Goal: Task Accomplishment & Management: Complete application form

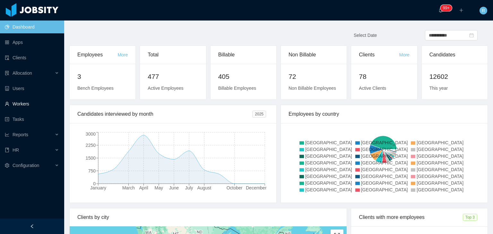
click at [41, 103] on link "Workers" at bounding box center [32, 104] width 54 height 13
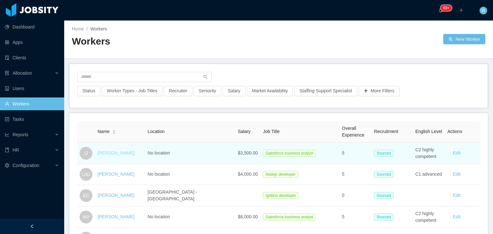
click at [115, 154] on link "[PERSON_NAME]" at bounding box center [116, 152] width 37 height 5
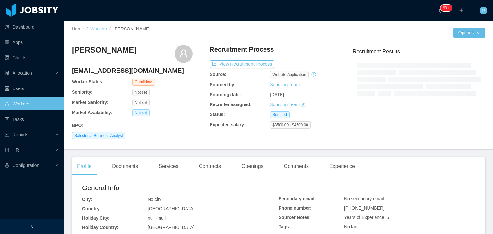
click at [101, 29] on link "Workers" at bounding box center [98, 28] width 17 height 5
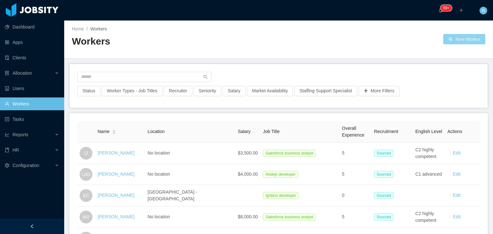
click at [463, 40] on button "New Worker" at bounding box center [464, 39] width 42 height 10
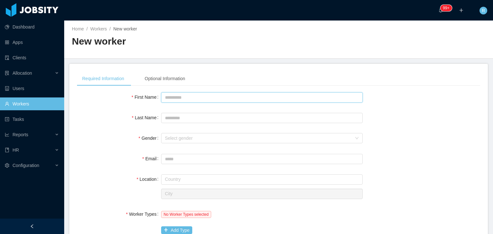
click at [214, 98] on input "First Name" at bounding box center [261, 97] width 201 height 10
type input "*******"
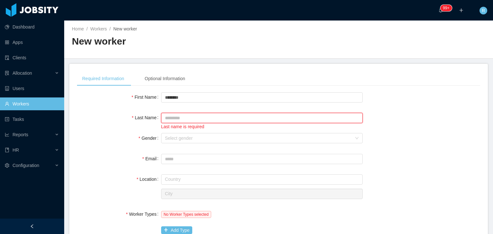
click at [220, 118] on input "Last Name" at bounding box center [261, 118] width 201 height 10
paste input "******"
click at [181, 136] on div "Select gender" at bounding box center [258, 138] width 187 height 6
type input "******"
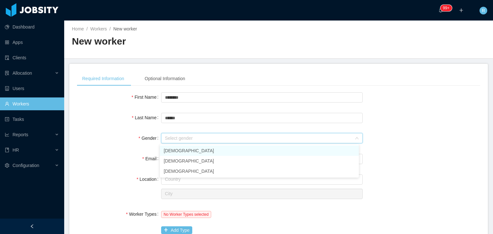
click at [182, 150] on li "[DEMOGRAPHIC_DATA]" at bounding box center [259, 151] width 199 height 10
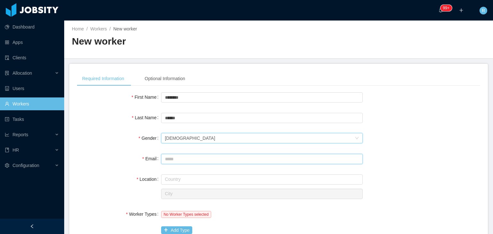
click at [180, 162] on input "Email" at bounding box center [261, 159] width 201 height 10
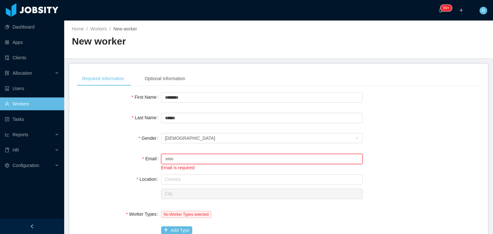
click at [191, 163] on input "Email" at bounding box center [261, 159] width 201 height 10
paste input "**********"
type input "**********"
click at [195, 180] on input "text" at bounding box center [261, 179] width 201 height 10
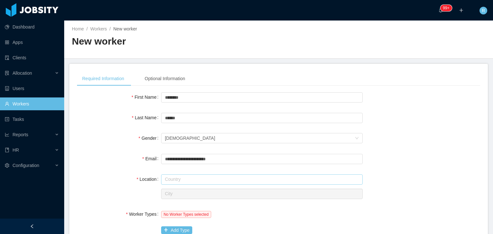
click at [191, 180] on input "text" at bounding box center [261, 179] width 201 height 10
type input "*"
click at [190, 191] on li "[GEOGRAPHIC_DATA]" at bounding box center [259, 192] width 199 height 10
type input "******"
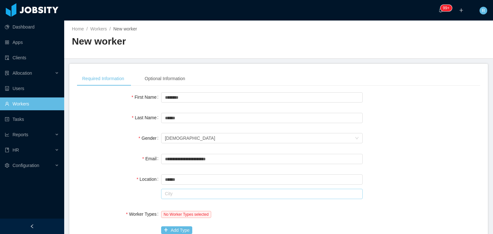
click at [190, 191] on input "text" at bounding box center [261, 194] width 201 height 10
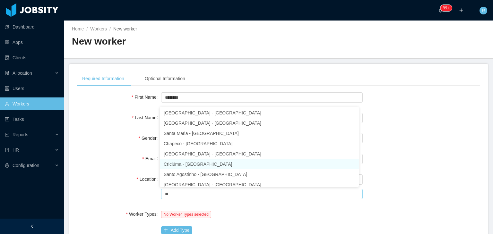
scroll to position [145, 0]
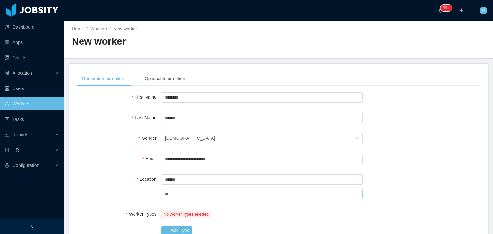
type input "*"
paste input "*********"
click at [196, 196] on input "text" at bounding box center [261, 194] width 201 height 10
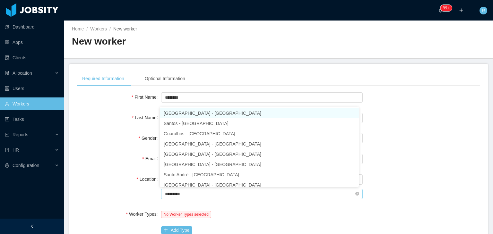
click at [191, 193] on input "*********" at bounding box center [261, 194] width 201 height 10
click at [192, 116] on li "[GEOGRAPHIC_DATA] - [GEOGRAPHIC_DATA]" at bounding box center [259, 113] width 199 height 10
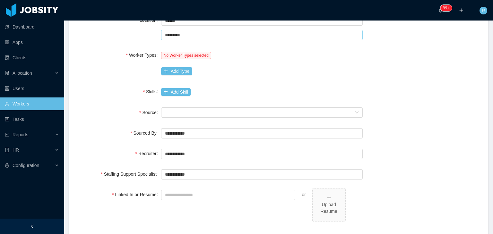
scroll to position [162, 0]
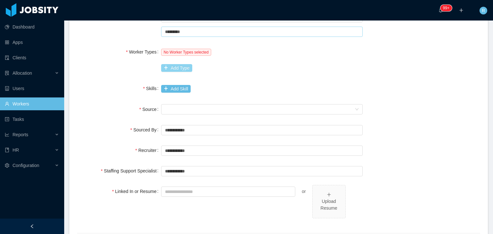
type input "*********"
click at [173, 70] on button "Add Type" at bounding box center [176, 68] width 31 height 8
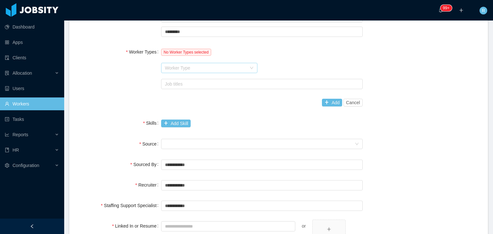
click at [189, 68] on div "Worker Type" at bounding box center [205, 68] width 81 height 6
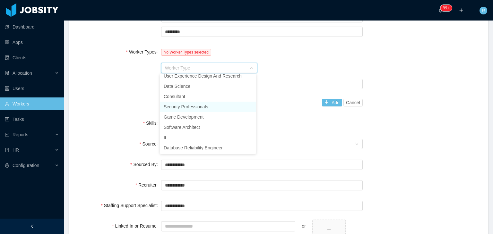
scroll to position [0, 0]
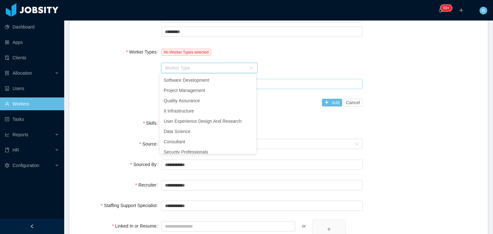
click at [293, 81] on div "Job titles" at bounding box center [260, 84] width 191 height 6
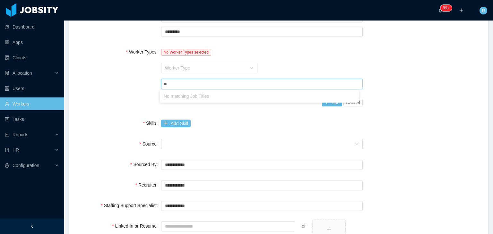
type input "*"
click at [268, 120] on div "Add Skill" at bounding box center [261, 123] width 201 height 13
click at [195, 79] on div "Job titles" at bounding box center [261, 84] width 196 height 10
type input "*"
click at [188, 66] on div "Worker Type" at bounding box center [205, 68] width 81 height 6
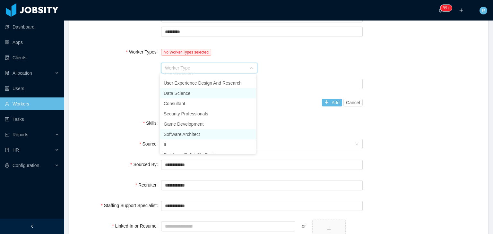
scroll to position [45, 0]
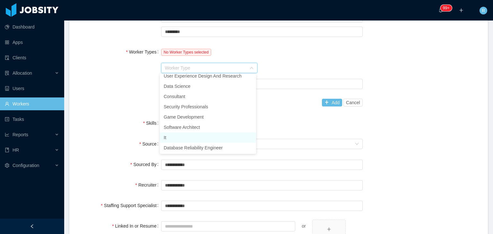
click at [181, 138] on li "It" at bounding box center [208, 137] width 96 height 10
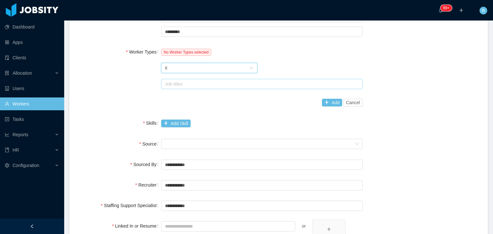
click at [221, 86] on div "Job titles" at bounding box center [260, 84] width 191 height 6
type input "*"
click at [201, 69] on div "Worker Type It" at bounding box center [207, 68] width 84 height 10
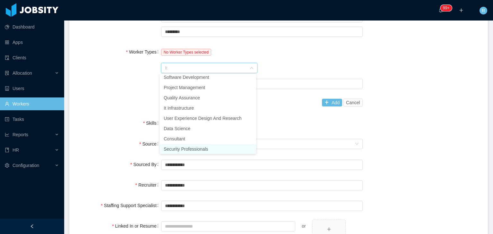
scroll to position [0, 0]
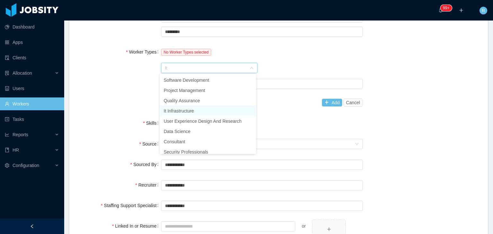
click at [187, 108] on li "It Infrastructure" at bounding box center [208, 111] width 96 height 10
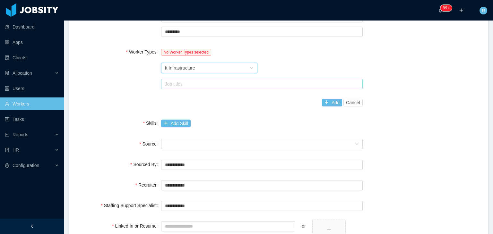
click at [201, 82] on div "Job titles" at bounding box center [260, 84] width 191 height 6
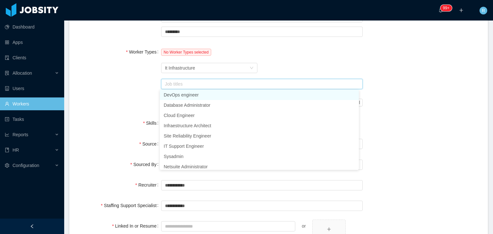
click at [201, 82] on div "Job titles" at bounding box center [260, 84] width 191 height 6
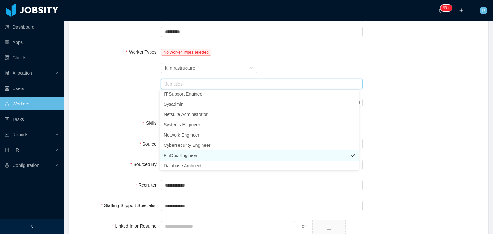
scroll to position [76, 0]
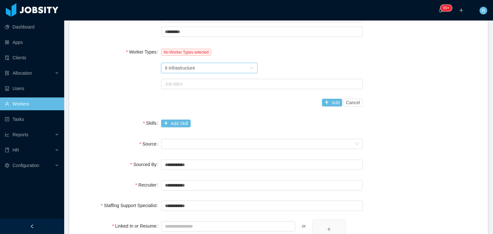
click at [195, 66] on div "Worker Type It Infrastructure" at bounding box center [207, 68] width 84 height 10
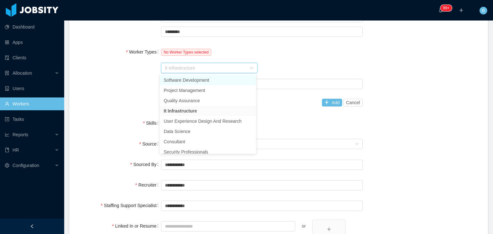
click at [198, 81] on li "Software Development" at bounding box center [208, 80] width 96 height 10
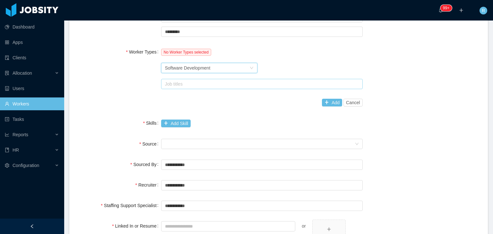
click at [200, 86] on div "Job titles" at bounding box center [260, 84] width 191 height 6
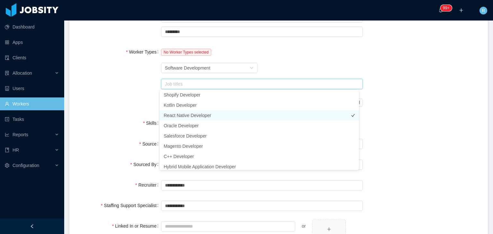
scroll to position [226, 0]
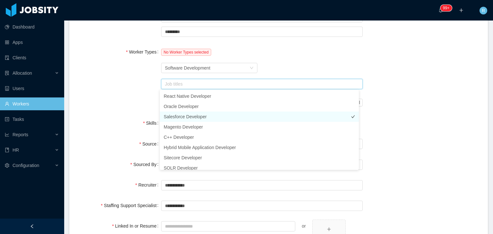
click at [182, 118] on li "Salesforce Developer" at bounding box center [259, 117] width 199 height 10
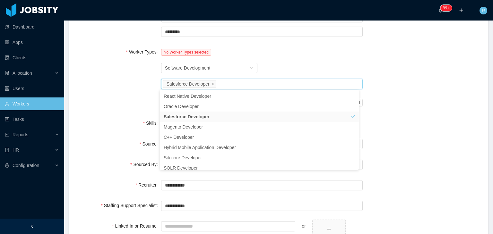
click at [120, 98] on div "Worker Types No Worker Types selected Worker Type Software Development Job titl…" at bounding box center [278, 78] width 403 height 64
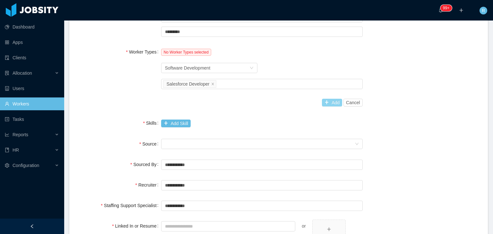
click at [328, 102] on button "Add" at bounding box center [332, 103] width 20 height 8
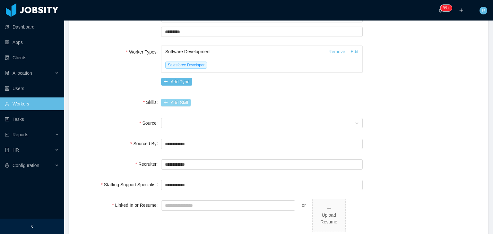
click at [171, 99] on button "Add Skill" at bounding box center [176, 103] width 30 height 8
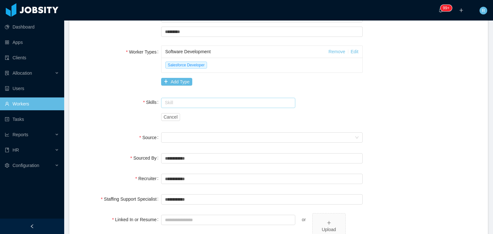
click at [182, 106] on input "text" at bounding box center [228, 103] width 134 height 10
click at [201, 103] on input "******" at bounding box center [228, 103] width 134 height 10
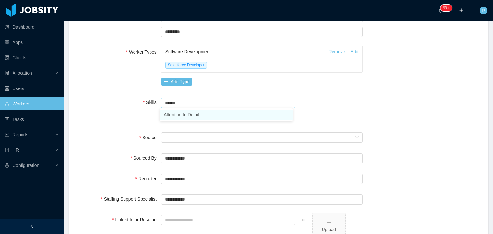
click at [197, 114] on li "Attention to Detail" at bounding box center [226, 115] width 133 height 10
type input "**********"
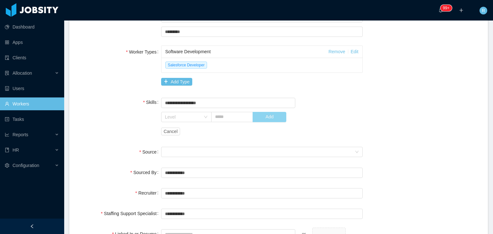
click at [264, 121] on button "Add" at bounding box center [269, 117] width 34 height 10
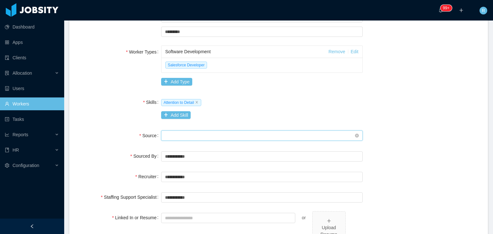
click at [189, 133] on div "Seniority" at bounding box center [260, 136] width 190 height 10
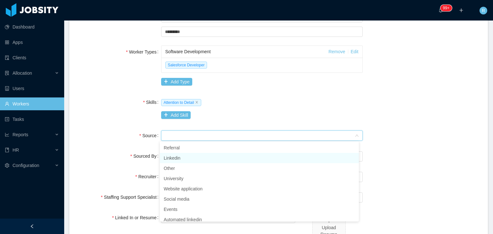
click at [187, 158] on li "Linkedin" at bounding box center [259, 158] width 199 height 10
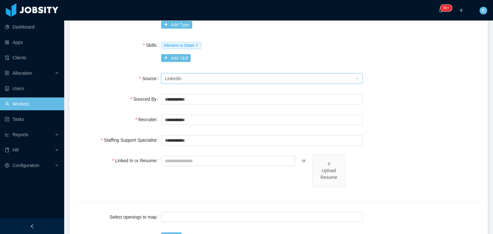
scroll to position [226, 0]
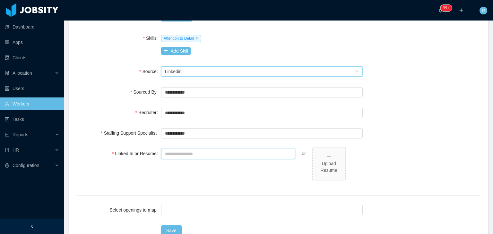
click at [193, 154] on input "Linked In or Resume" at bounding box center [228, 154] width 134 height 10
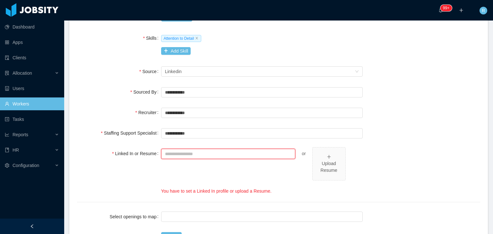
click at [232, 157] on input "Linked In or Resume" at bounding box center [228, 154] width 134 height 10
paste input "**********"
type input "**********"
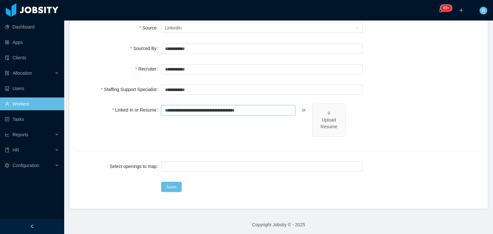
scroll to position [271, 0]
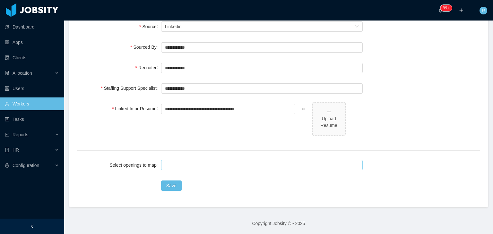
click at [195, 163] on div at bounding box center [261, 165] width 196 height 10
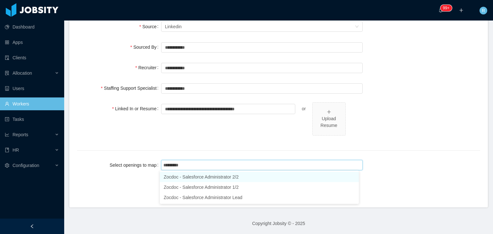
type input "**********"
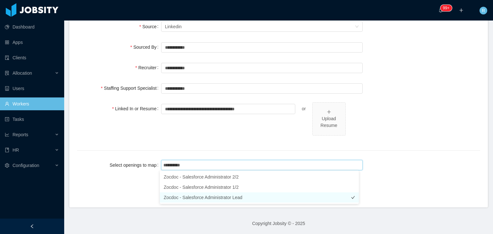
click at [206, 198] on li "Zocdoc - Salesforce Administrator Lead" at bounding box center [259, 197] width 199 height 10
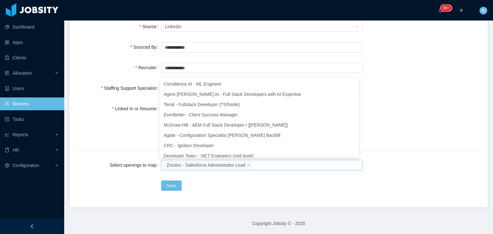
scroll to position [3, 0]
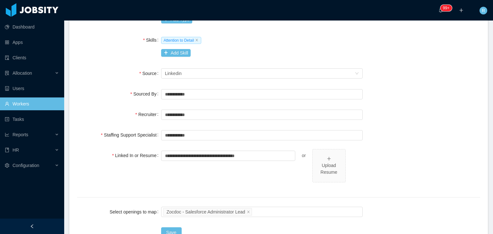
scroll to position [271, 0]
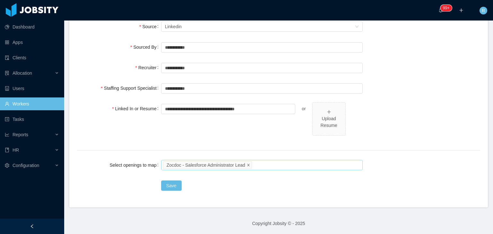
click at [247, 165] on icon "icon: close" at bounding box center [248, 164] width 3 height 3
click at [168, 183] on button "Save" at bounding box center [171, 186] width 21 height 10
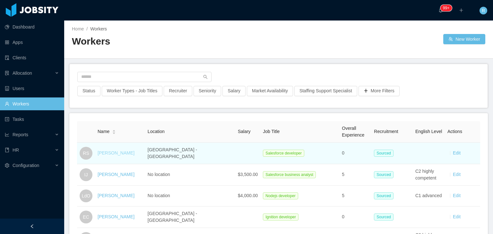
click at [114, 152] on link "[PERSON_NAME]" at bounding box center [116, 152] width 37 height 5
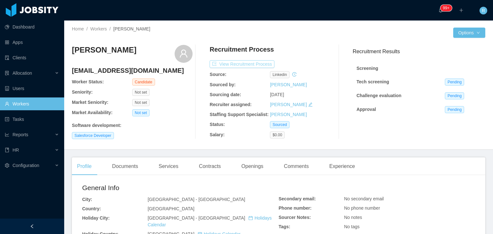
click at [248, 63] on button "View Recruitment Process" at bounding box center [241, 64] width 65 height 8
